Goal: Feedback & Contribution: Submit feedback/report problem

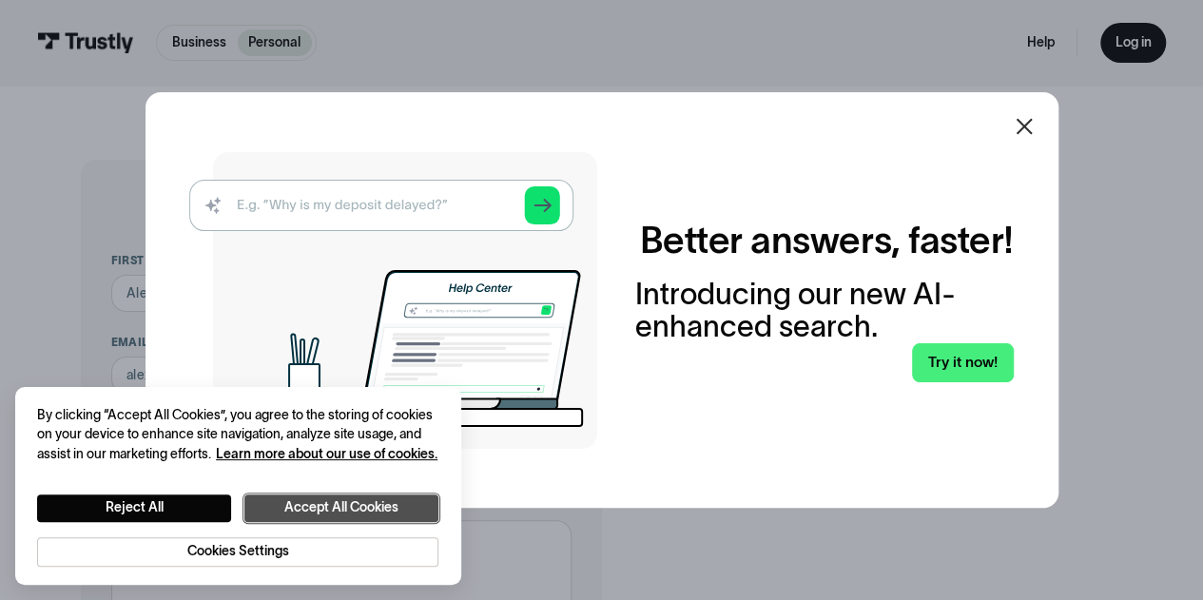
click at [358, 515] on button "Accept All Cookies" at bounding box center [341, 509] width 194 height 28
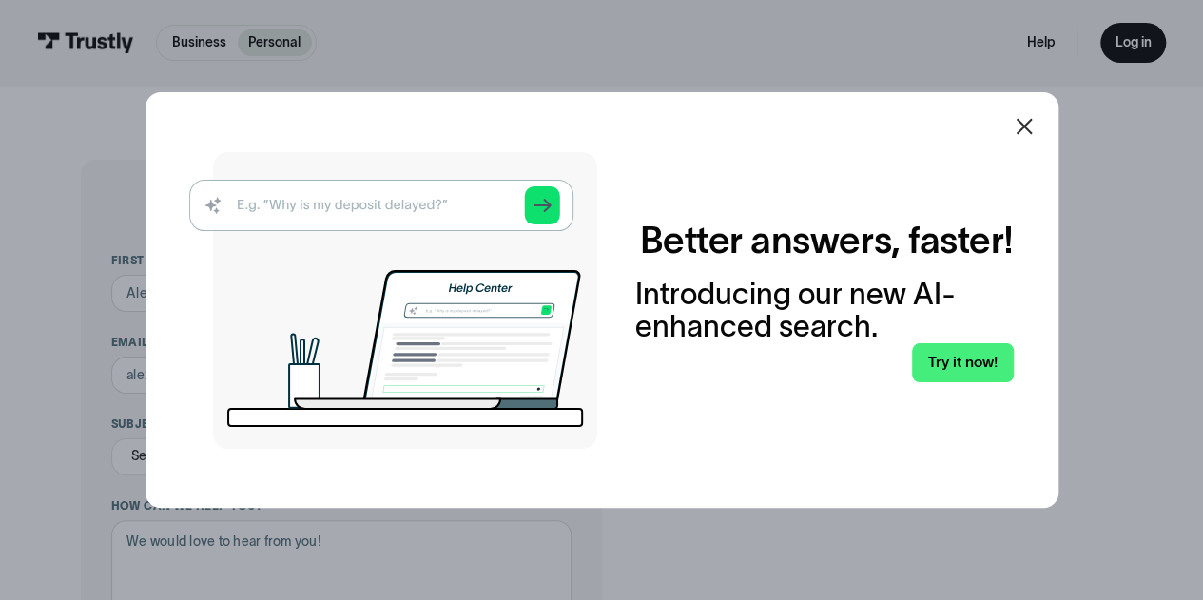
click at [1036, 124] on icon at bounding box center [1024, 126] width 23 height 23
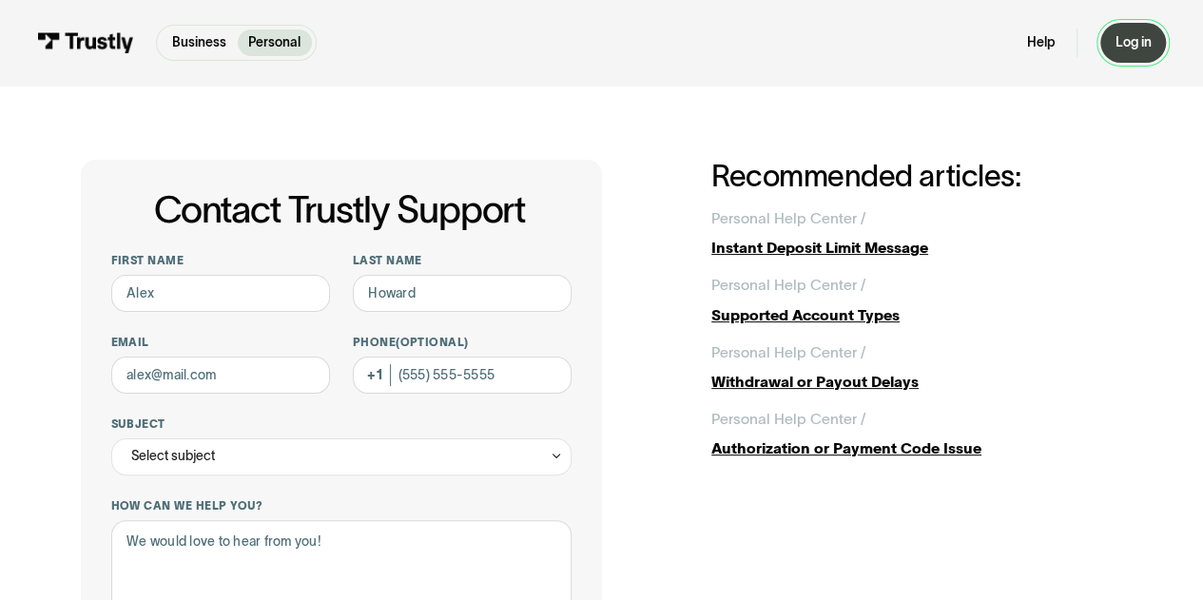
click at [1141, 40] on div "Log in" at bounding box center [1133, 42] width 36 height 17
click at [264, 275] on div "First name" at bounding box center [221, 283] width 220 height 60
click at [266, 291] on input "First name" at bounding box center [221, 293] width 220 height 37
type input "Peter"
type input "St Germain"
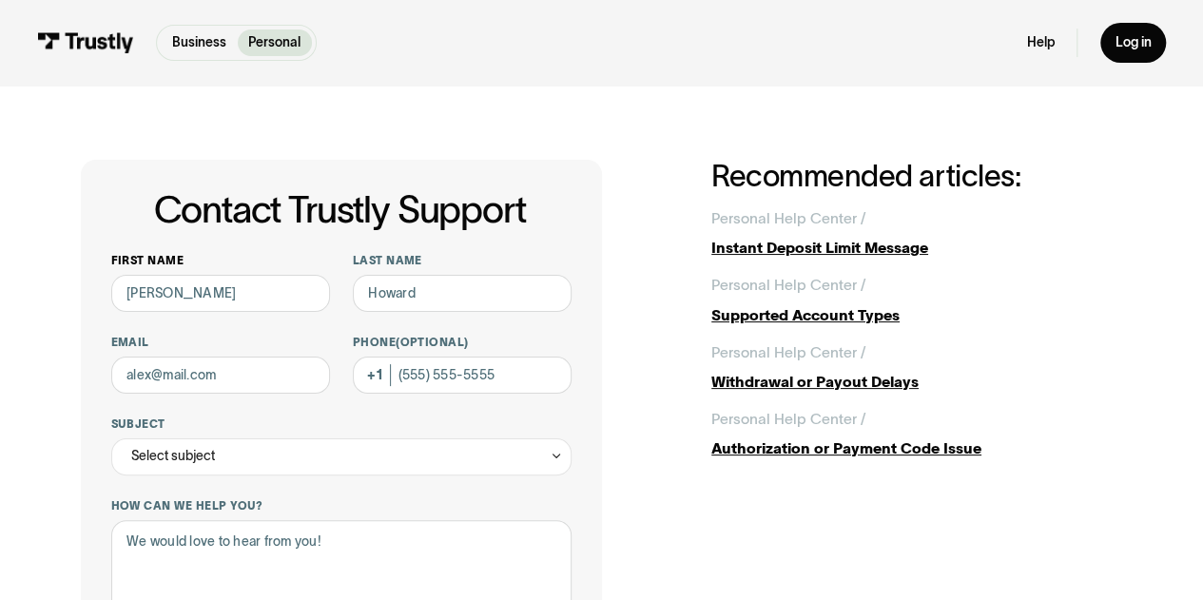
type input "stgermain.peter@gmail.com"
type input "(859) 444-7402"
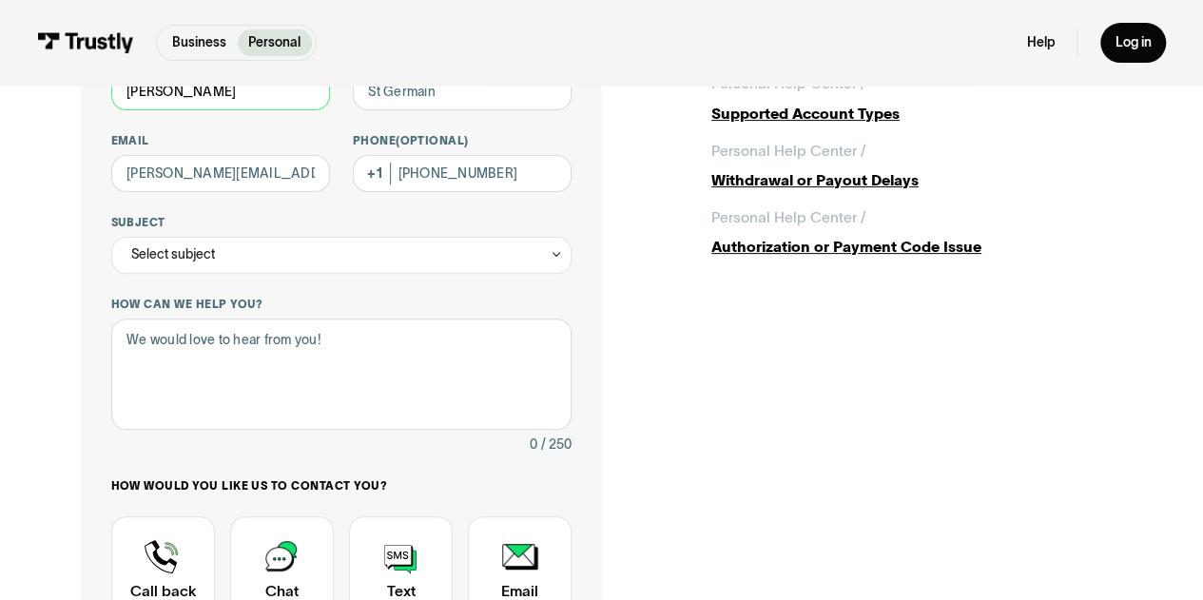
scroll to position [204, 0]
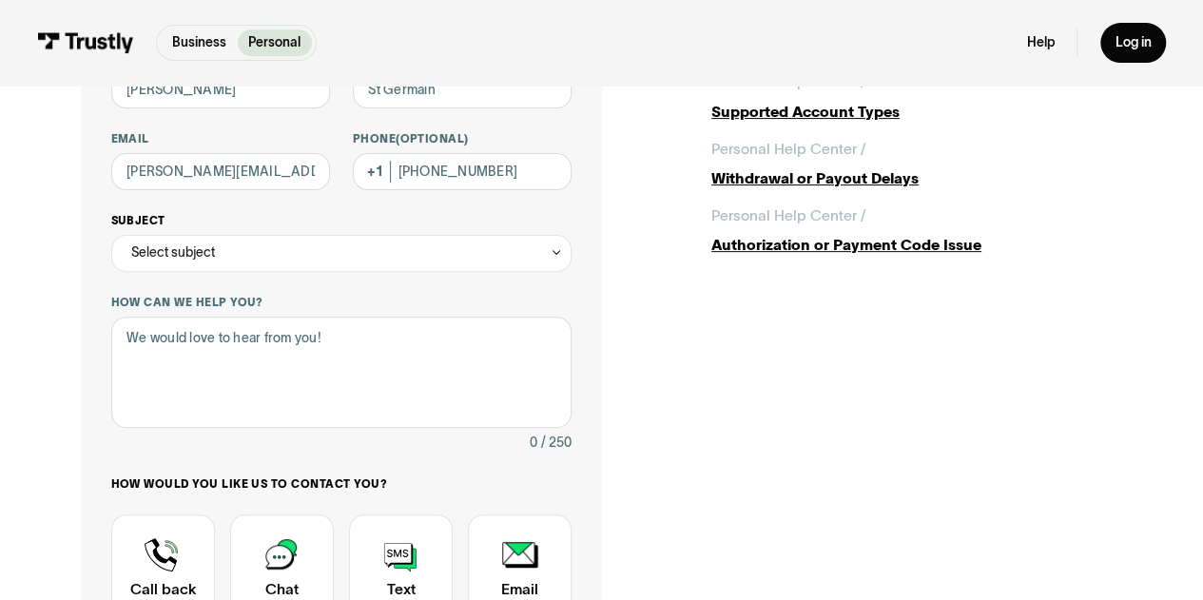
click at [226, 254] on div "Select subject" at bounding box center [341, 253] width 461 height 37
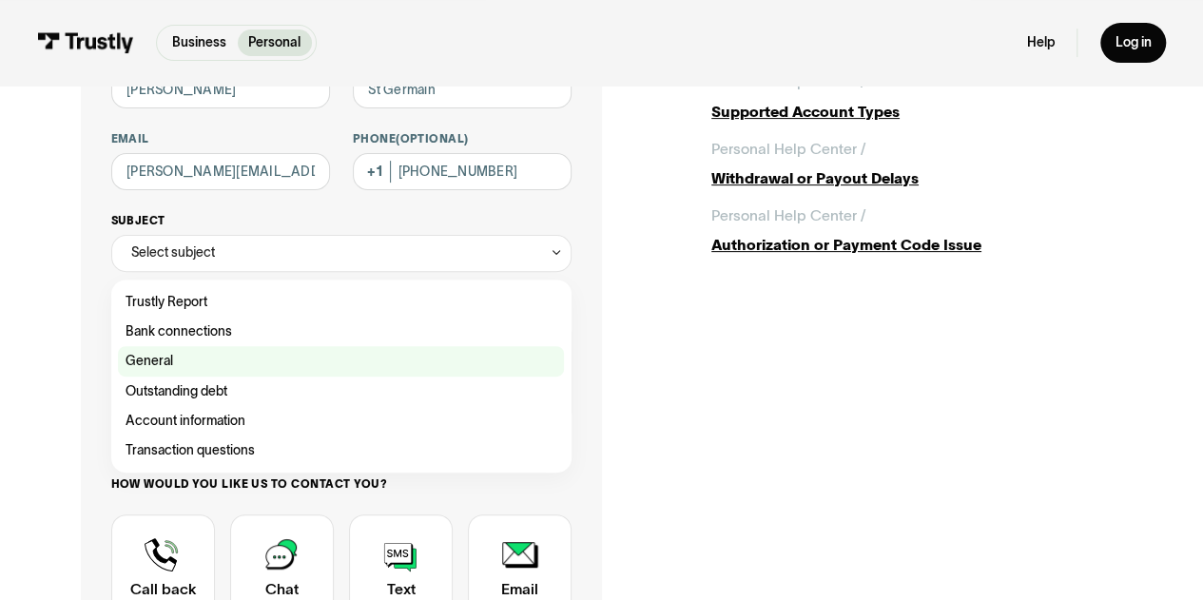
click at [252, 367] on div "Contact Trustly Support" at bounding box center [341, 360] width 446 height 29
type input "*******"
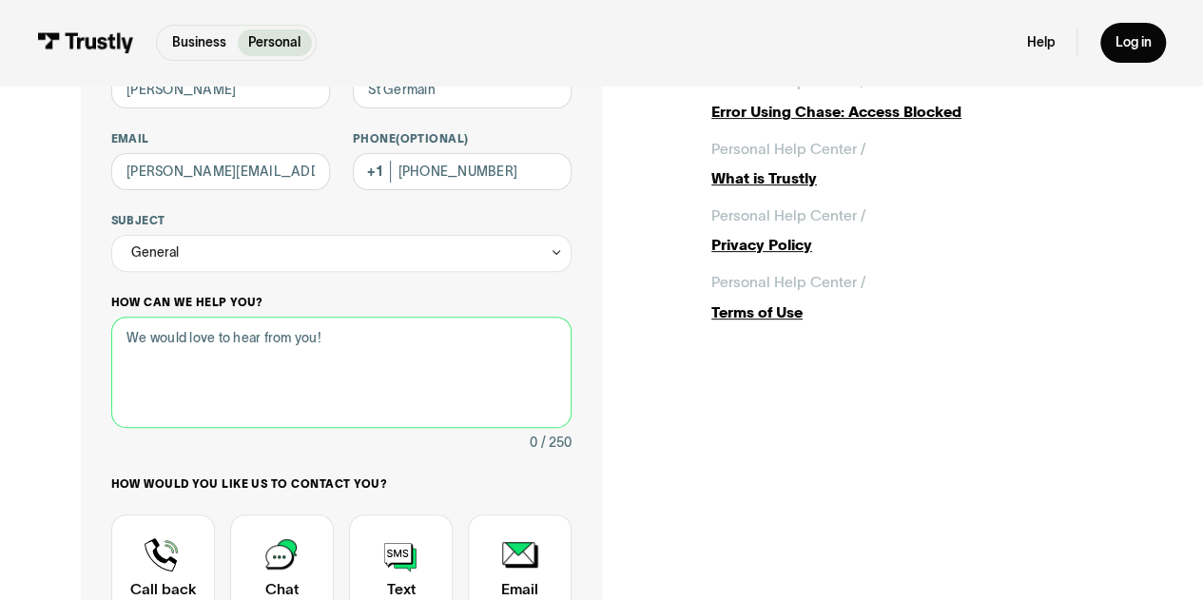
click at [366, 360] on textarea "How can we help you?" at bounding box center [341, 372] width 461 height 111
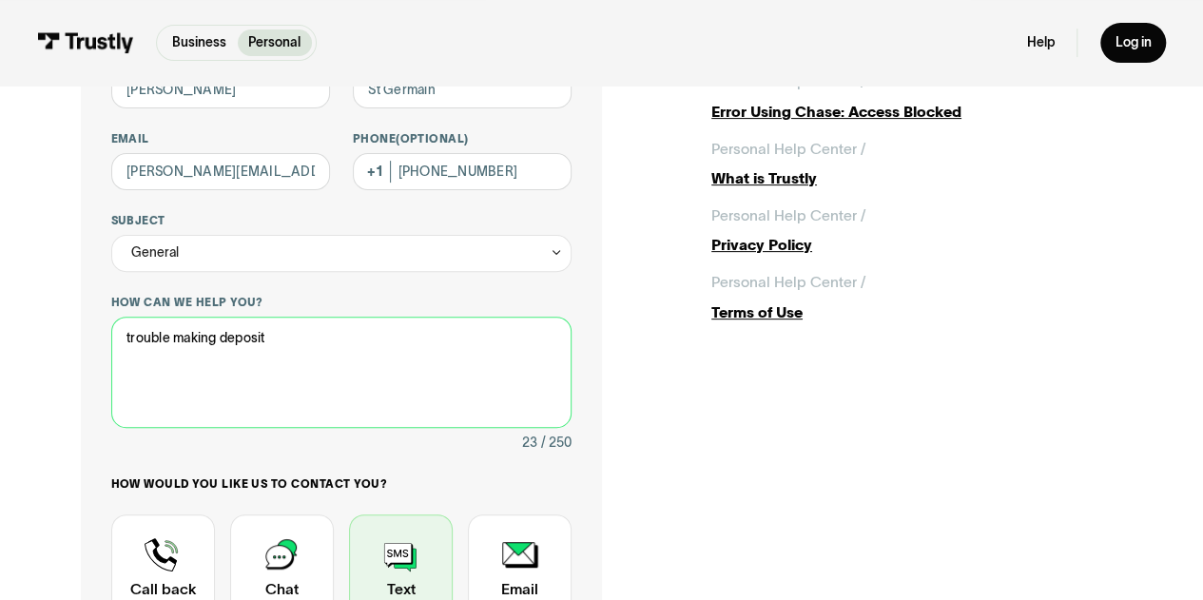
type textarea "trouble making deposit"
click at [406, 549] on div "Contact Trustly Support" at bounding box center [401, 569] width 104 height 108
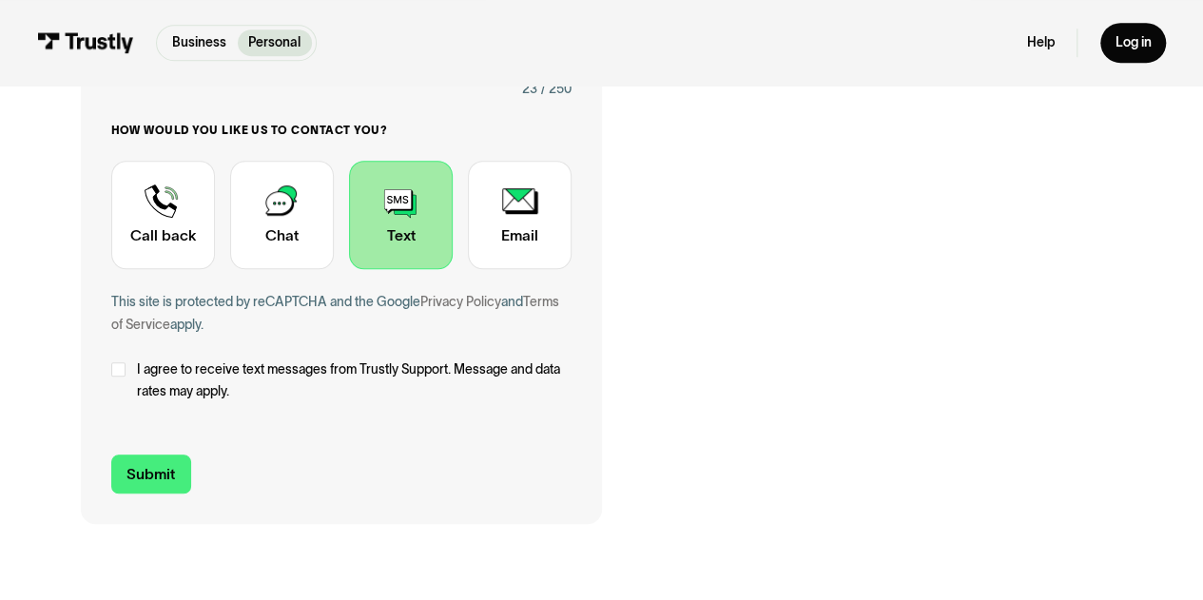
scroll to position [564, 0]
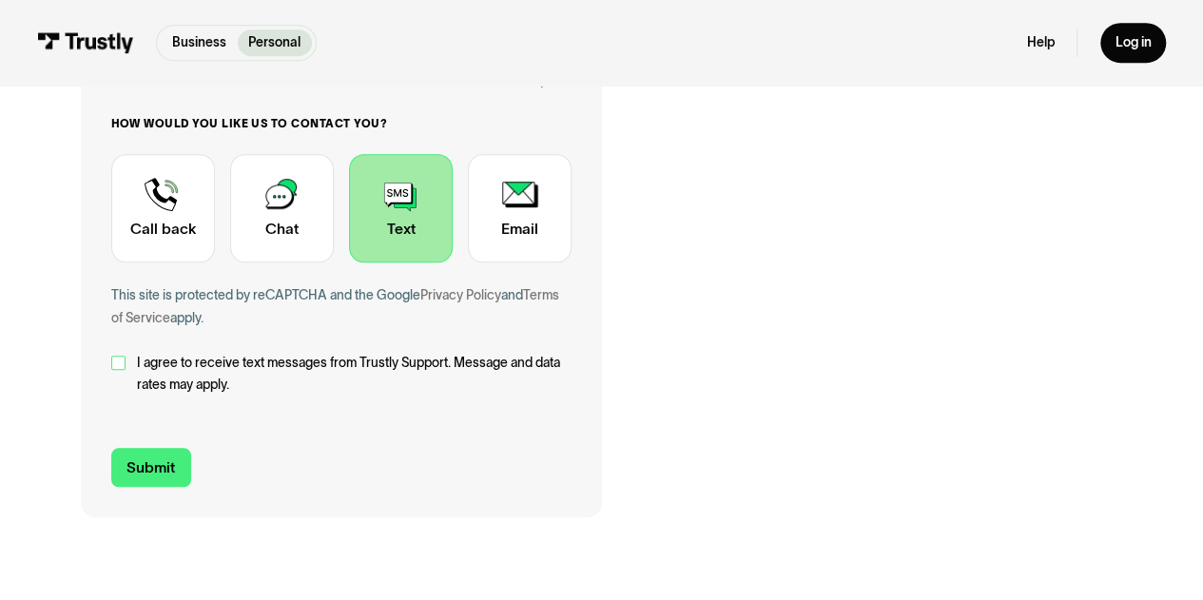
click at [115, 360] on div "Contact Trustly Support" at bounding box center [118, 363] width 15 height 15
click at [162, 489] on div "Contact Trustly Support First name Peter Last name St Germain Email stgermain.p…" at bounding box center [341, 57] width 520 height 922
click at [163, 470] on input "Submit" at bounding box center [151, 467] width 80 height 39
type input "+18594447402"
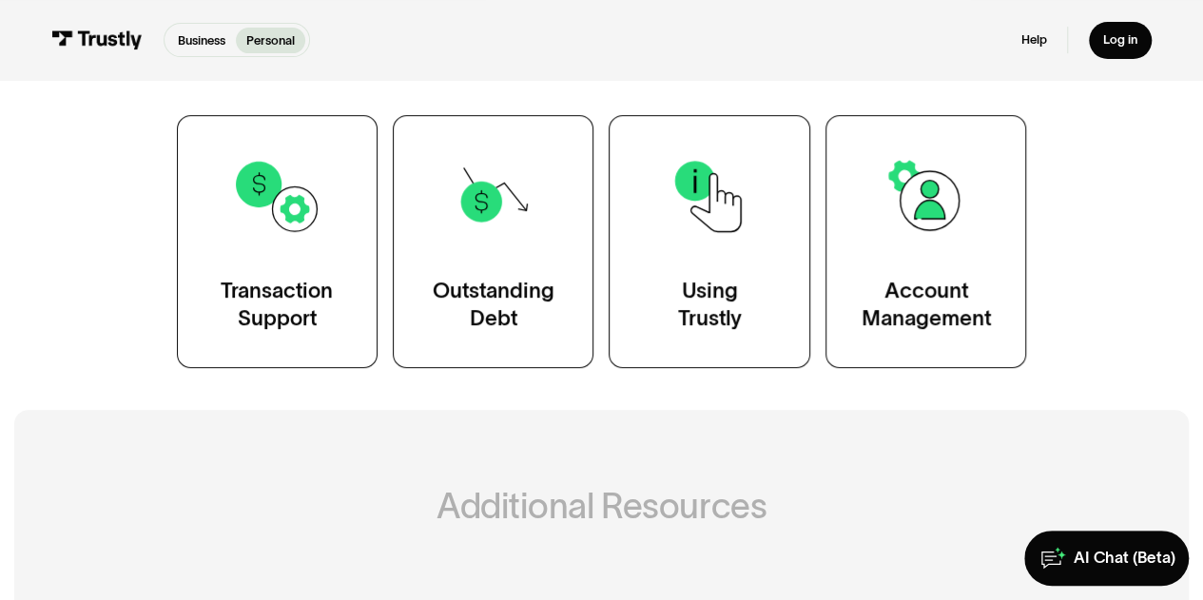
scroll to position [344, 0]
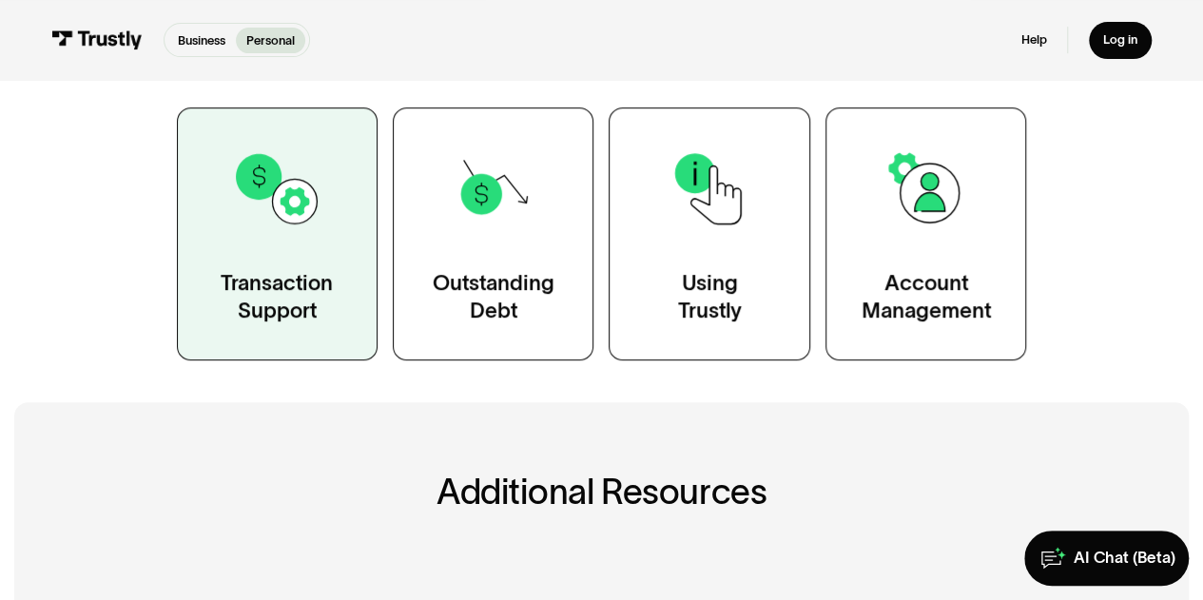
click at [249, 241] on link "Transaction Support" at bounding box center [277, 233] width 201 height 253
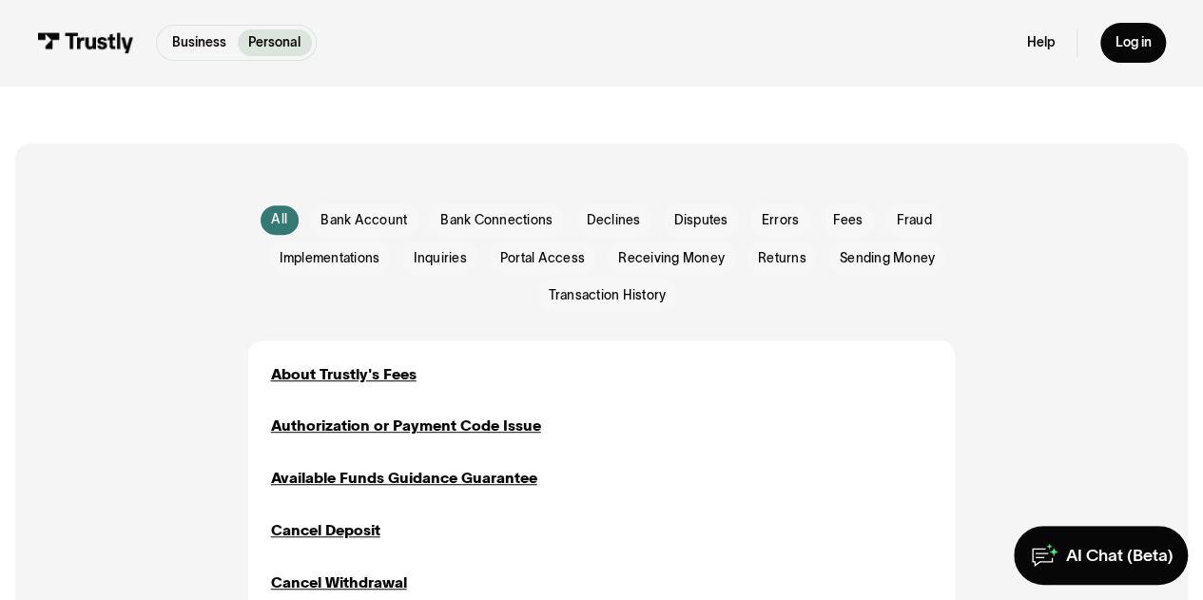
scroll to position [353, 0]
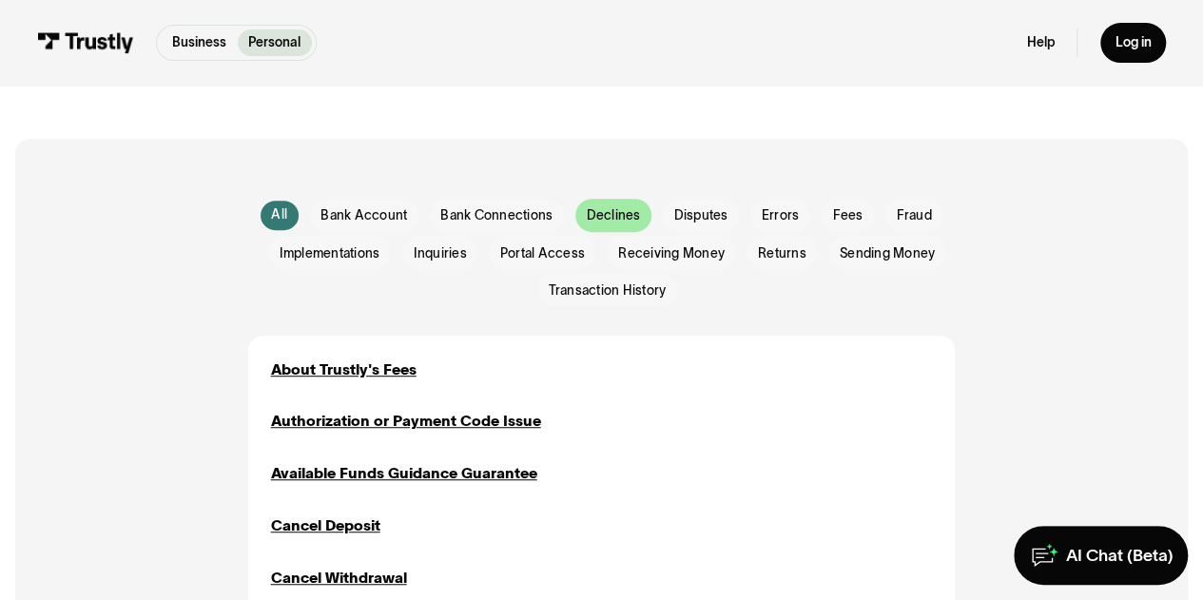
click at [633, 220] on span "Declines" at bounding box center [613, 215] width 54 height 19
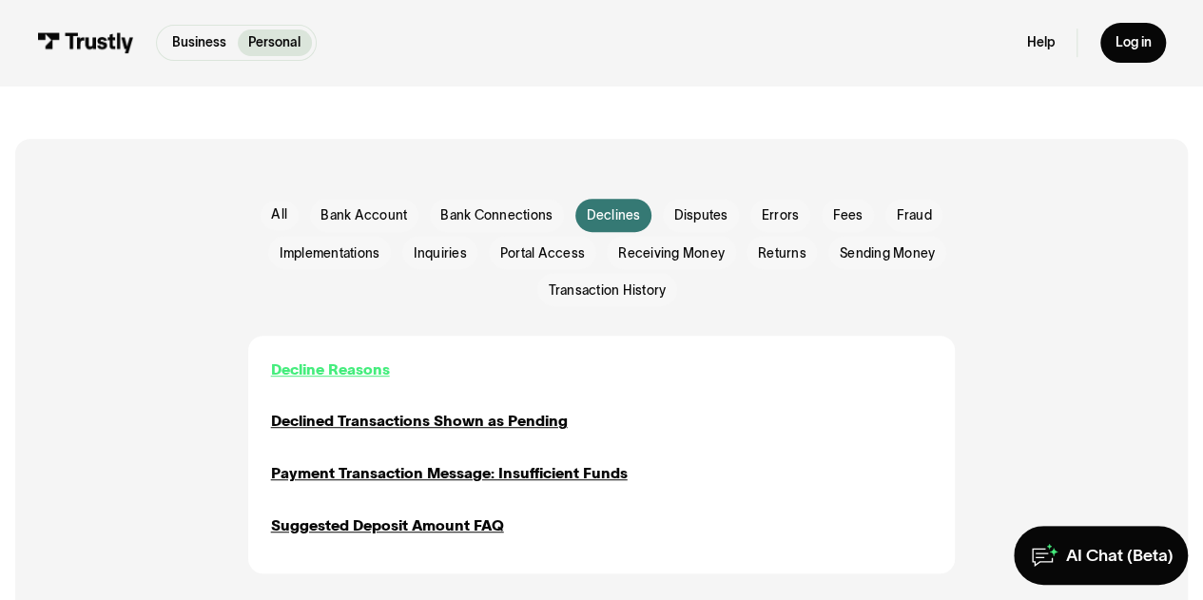
click at [351, 370] on div "Decline Reasons" at bounding box center [330, 370] width 119 height 22
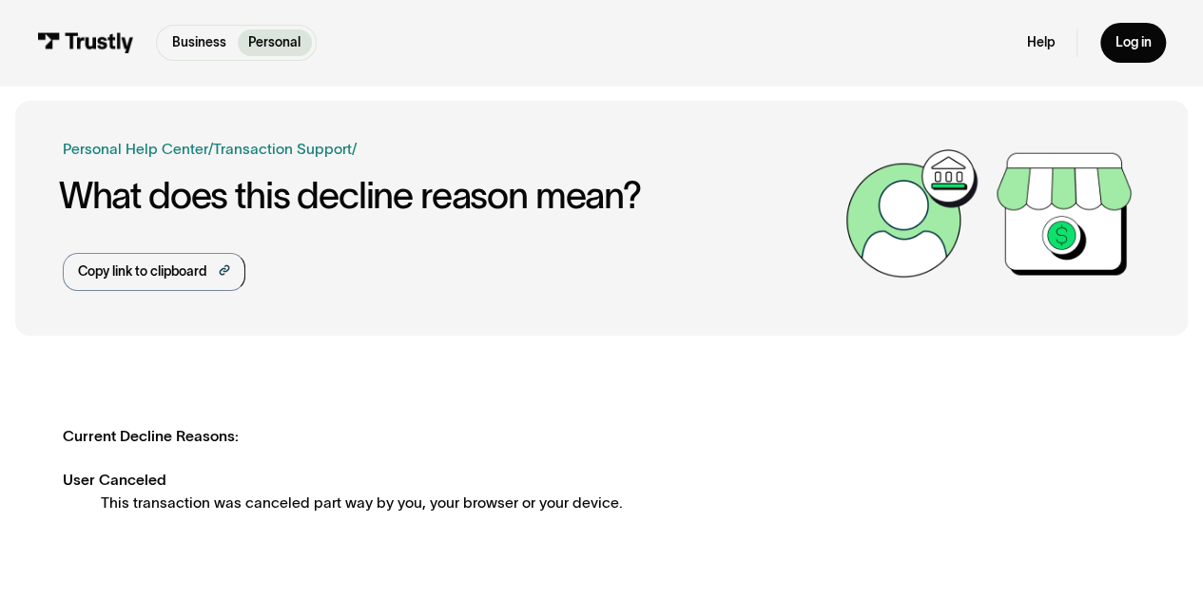
click at [73, 45] on img at bounding box center [85, 42] width 97 height 20
